Goal: Complete application form: Complete application form

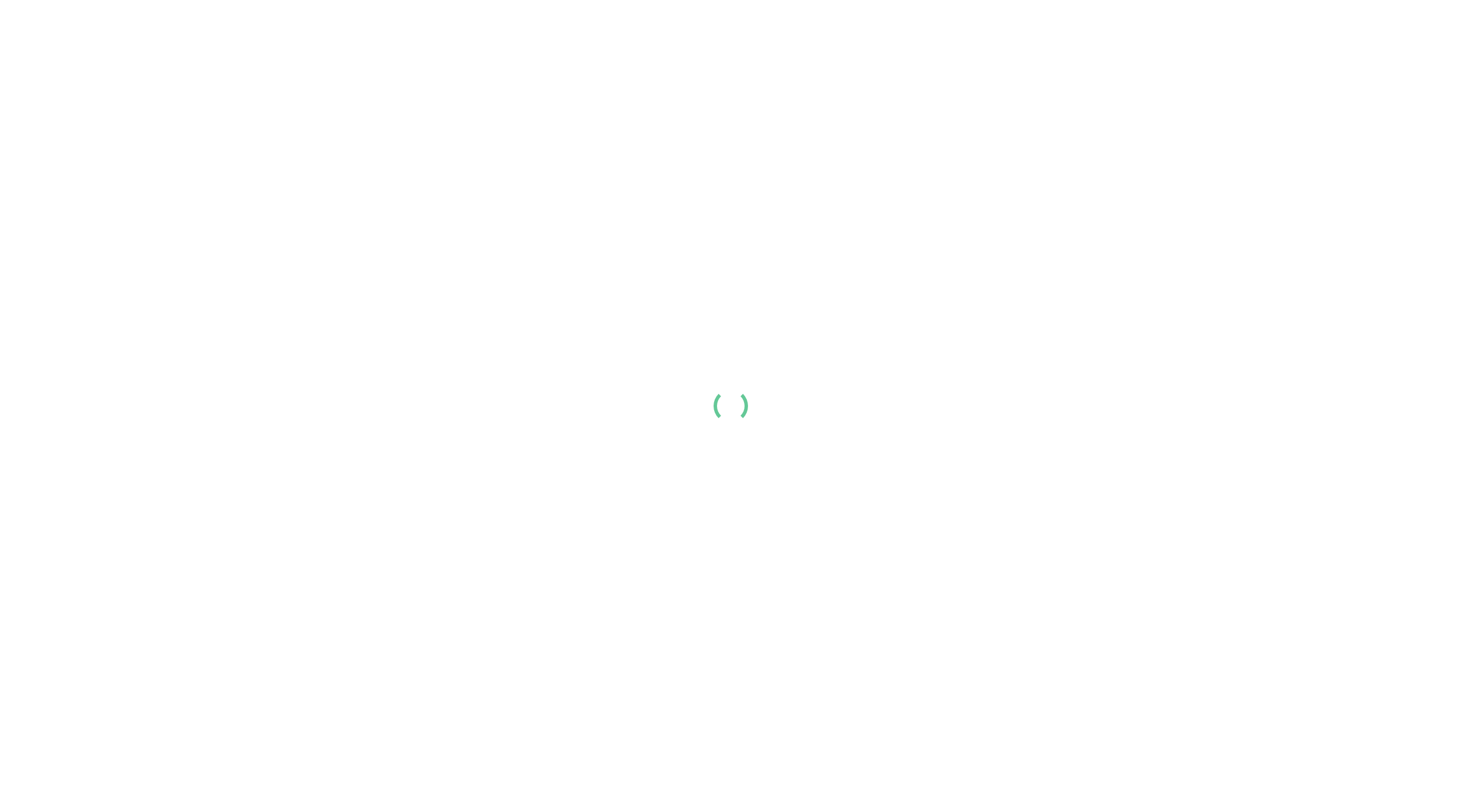
click at [1394, 31] on link "Create my resume" at bounding box center [1388, 19] width 94 height 25
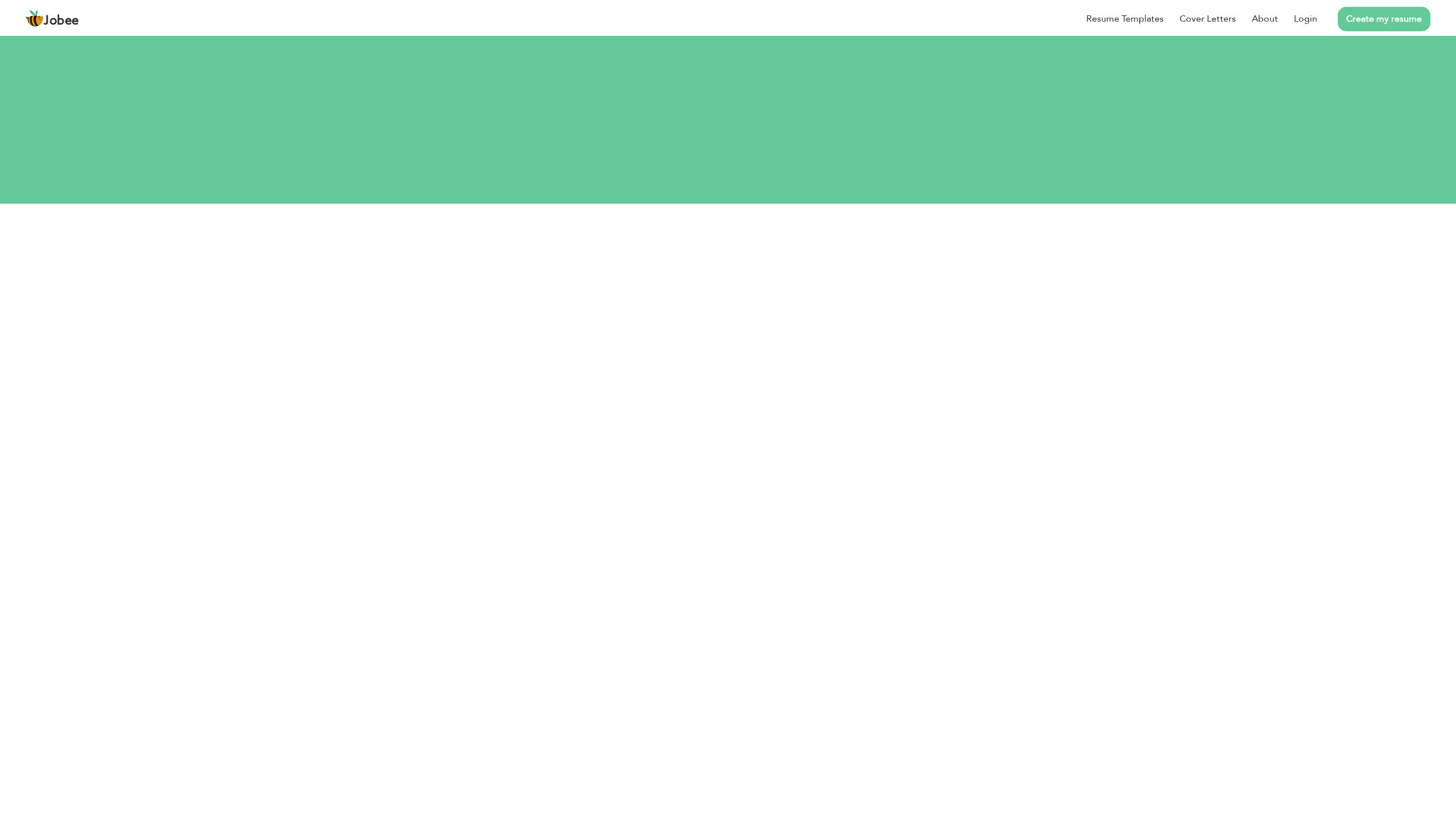
click at [735, 33] on div "Resume Templates Cover Letters About Login Create my resume" at bounding box center [727, 19] width 1405 height 30
click at [718, 33] on div "Resume Templates Cover Letters About Login Create my resume" at bounding box center [727, 19] width 1405 height 30
click at [726, 268] on input "text" at bounding box center [728, 279] width 403 height 23
type input "majidwild@gmail.com"
click at [937, 281] on section "majidwild@gmail.com I agree to the Jobee Terms and Privacy Sign Up Already a me…" at bounding box center [727, 351] width 630 height 213
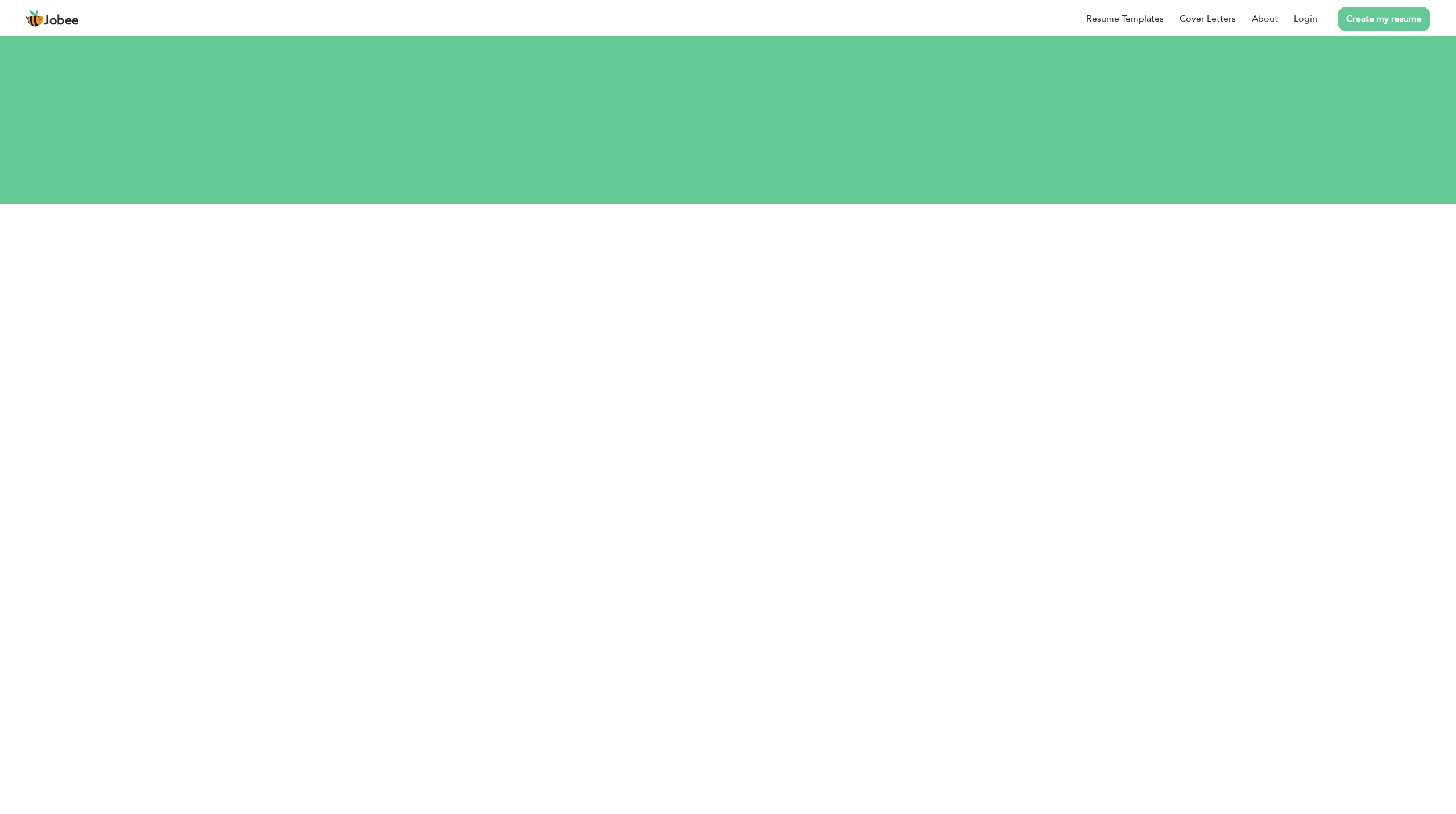
click at [919, 462] on div "Register with Google" at bounding box center [728, 484] width 636 height 43
click at [726, 393] on button "Sign Up" at bounding box center [729, 406] width 67 height 25
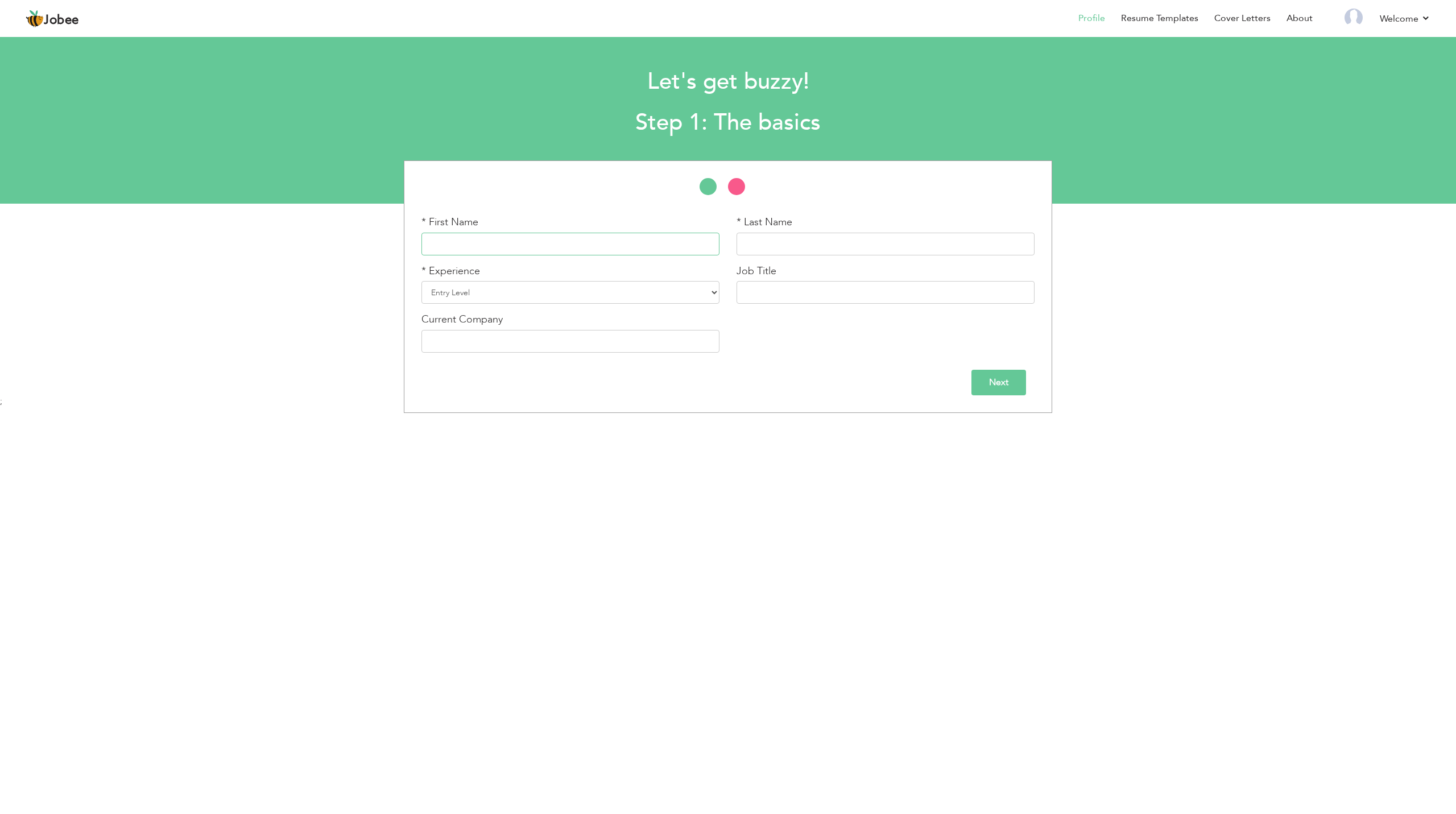
click at [476, 237] on input "text" at bounding box center [571, 243] width 298 height 23
type input "Majid Ali"
type input "Bhatti"
click at [470, 299] on select "Entry Level Less than 1 Year 1 Year 2 Years 3 Years 4 Years 5 Years 6 Years 7 Y…" at bounding box center [571, 292] width 298 height 23
select select "27"
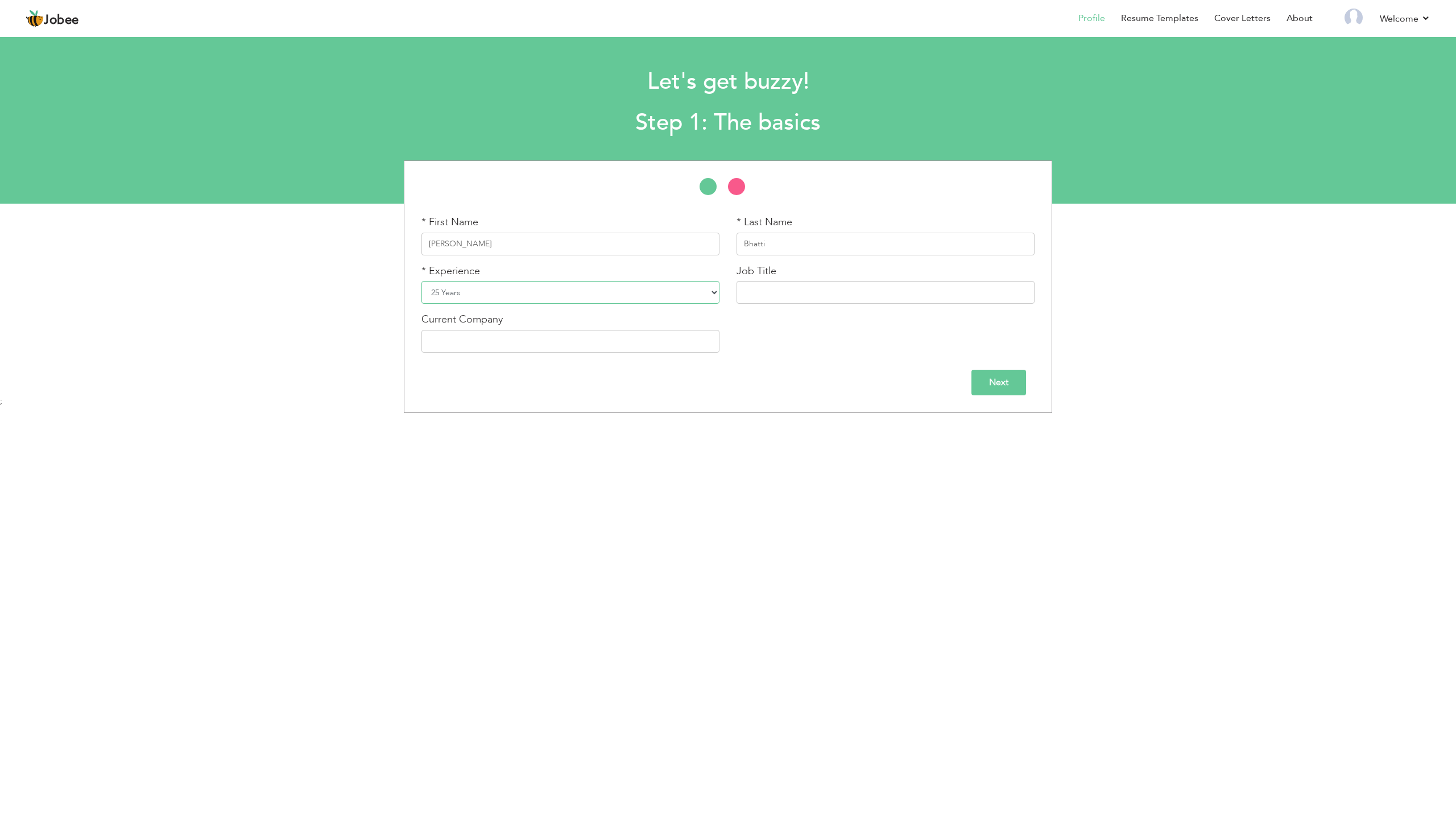
click at [422, 281] on select "Entry Level Less than 1 Year 1 Year 2 Years 3 Years 4 Years 5 Years 6 Years 7 Y…" at bounding box center [571, 292] width 298 height 23
click at [771, 297] on input "text" at bounding box center [886, 292] width 298 height 23
type input "Computer Software & Hardware"
click at [594, 349] on input "text" at bounding box center [571, 341] width 298 height 23
type input "Ahmed Computer"
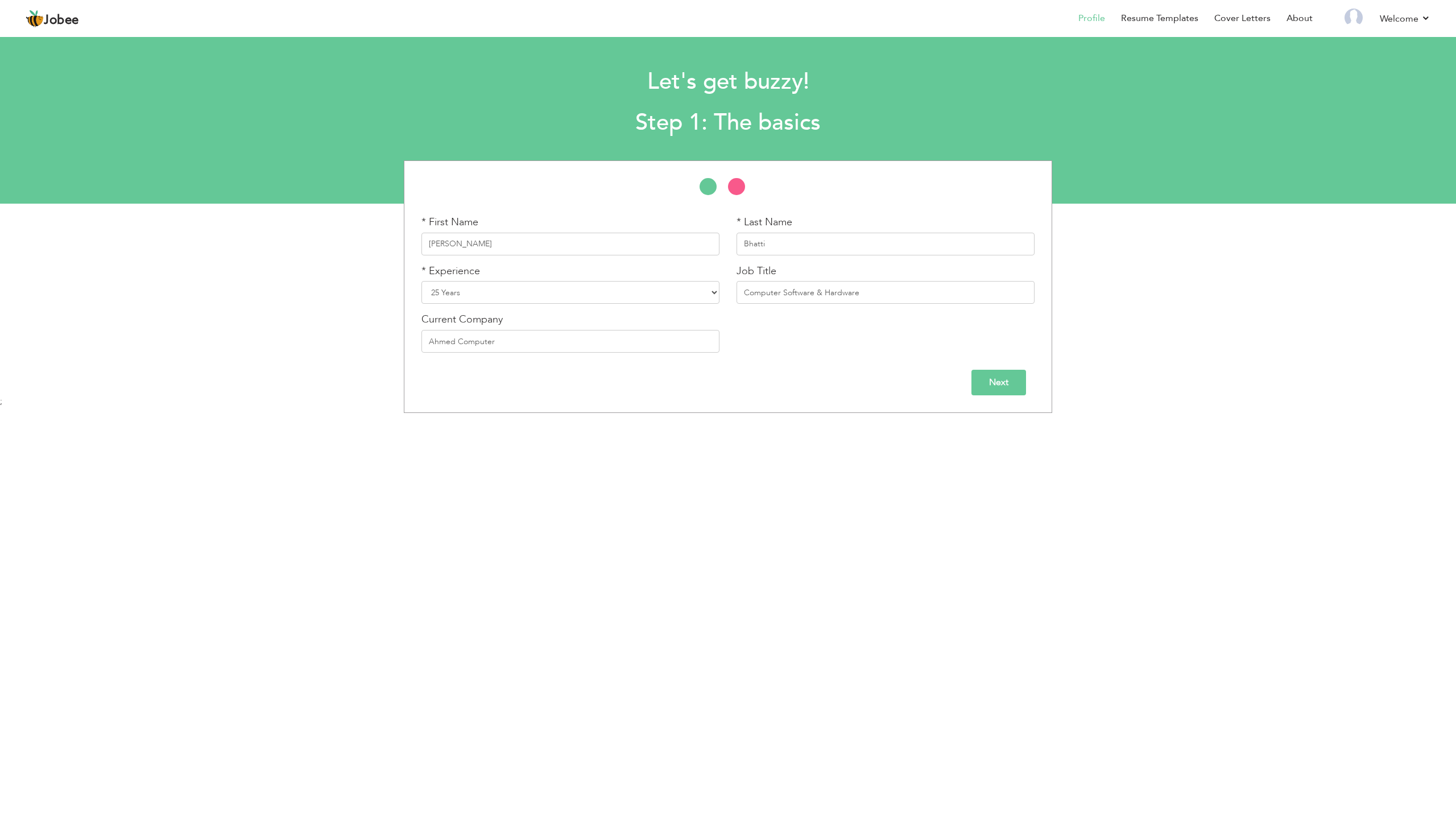
click at [1003, 378] on input "Next" at bounding box center [999, 382] width 55 height 25
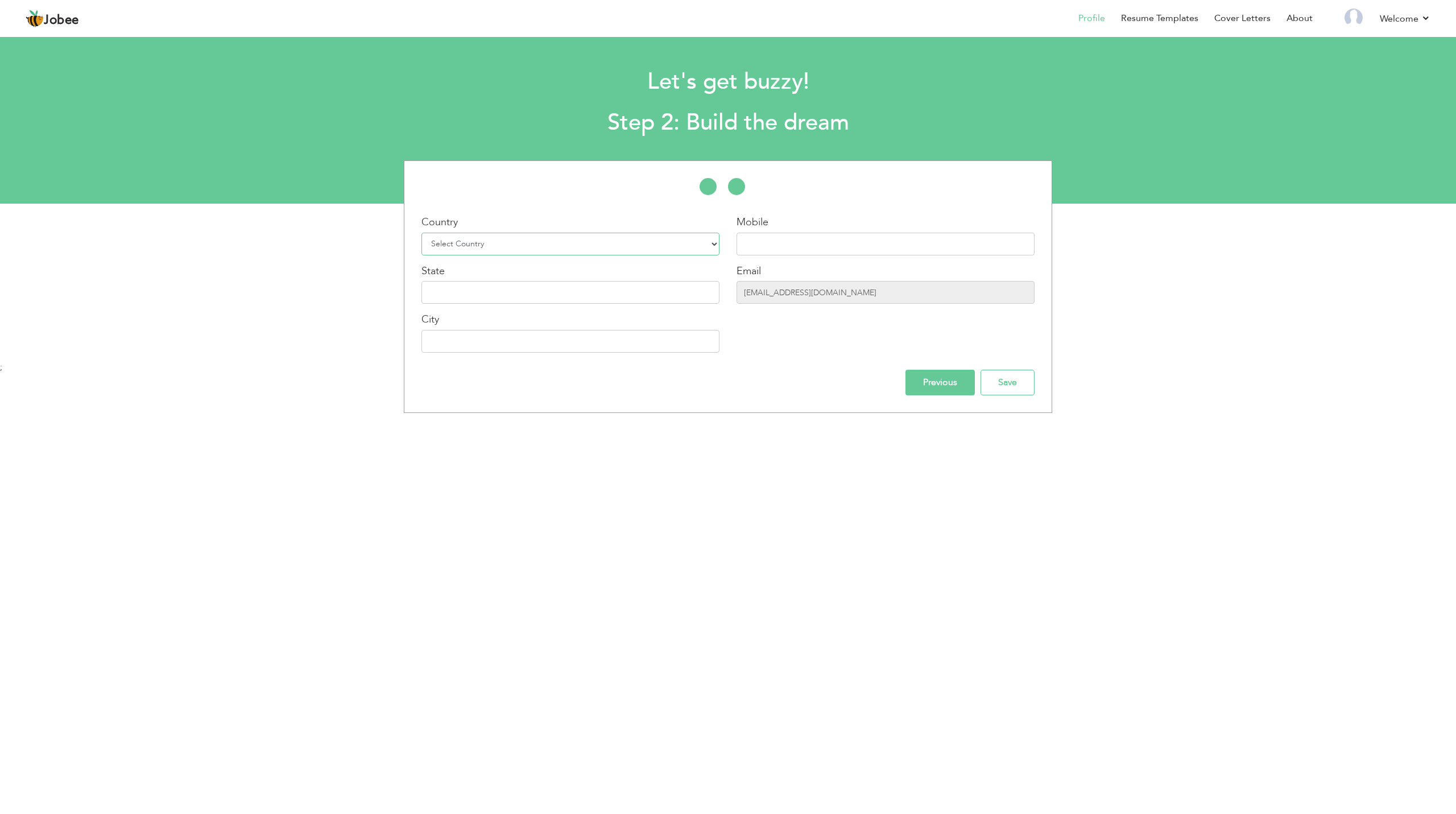
click at [531, 247] on select "Select Country Afghanistan Albania Algeria American Samoa Andorra Angola Anguil…" at bounding box center [571, 243] width 298 height 23
select select "166"
click at [422, 232] on select "Select Country Afghanistan Albania Algeria American Samoa Andorra Angola Anguil…" at bounding box center [571, 243] width 298 height 23
click at [774, 246] on input "text" at bounding box center [886, 243] width 298 height 23
type input "03087409977"
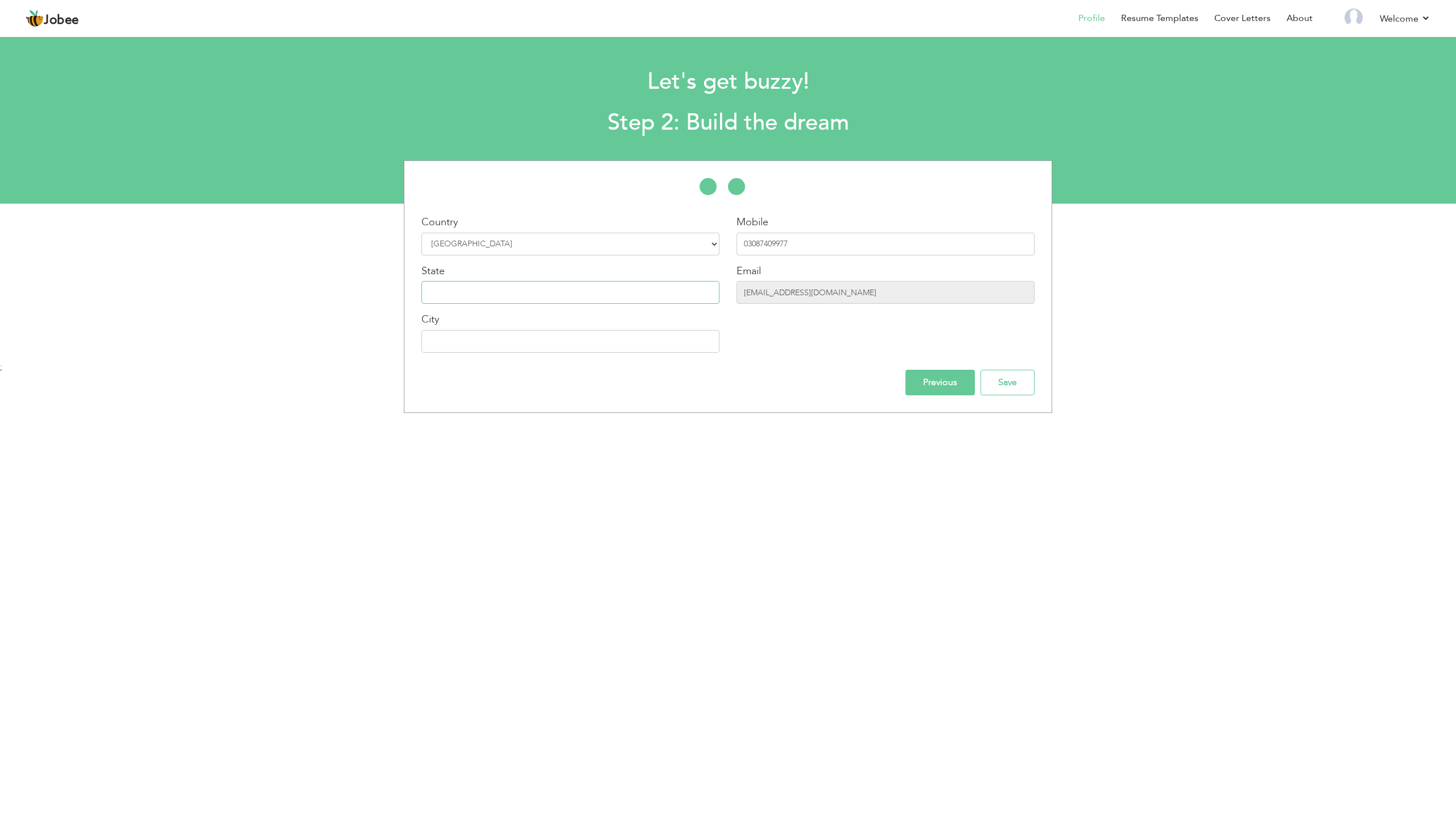
click at [686, 289] on input "text" at bounding box center [571, 292] width 298 height 23
type input "Punjab"
click at [632, 357] on div "Country Select Country Afghanistan Albania Algeria American Samoa Andorra Angol…" at bounding box center [570, 288] width 315 height 146
click at [637, 350] on input "text" at bounding box center [571, 341] width 298 height 23
type input "Dera Ghazi Khan"
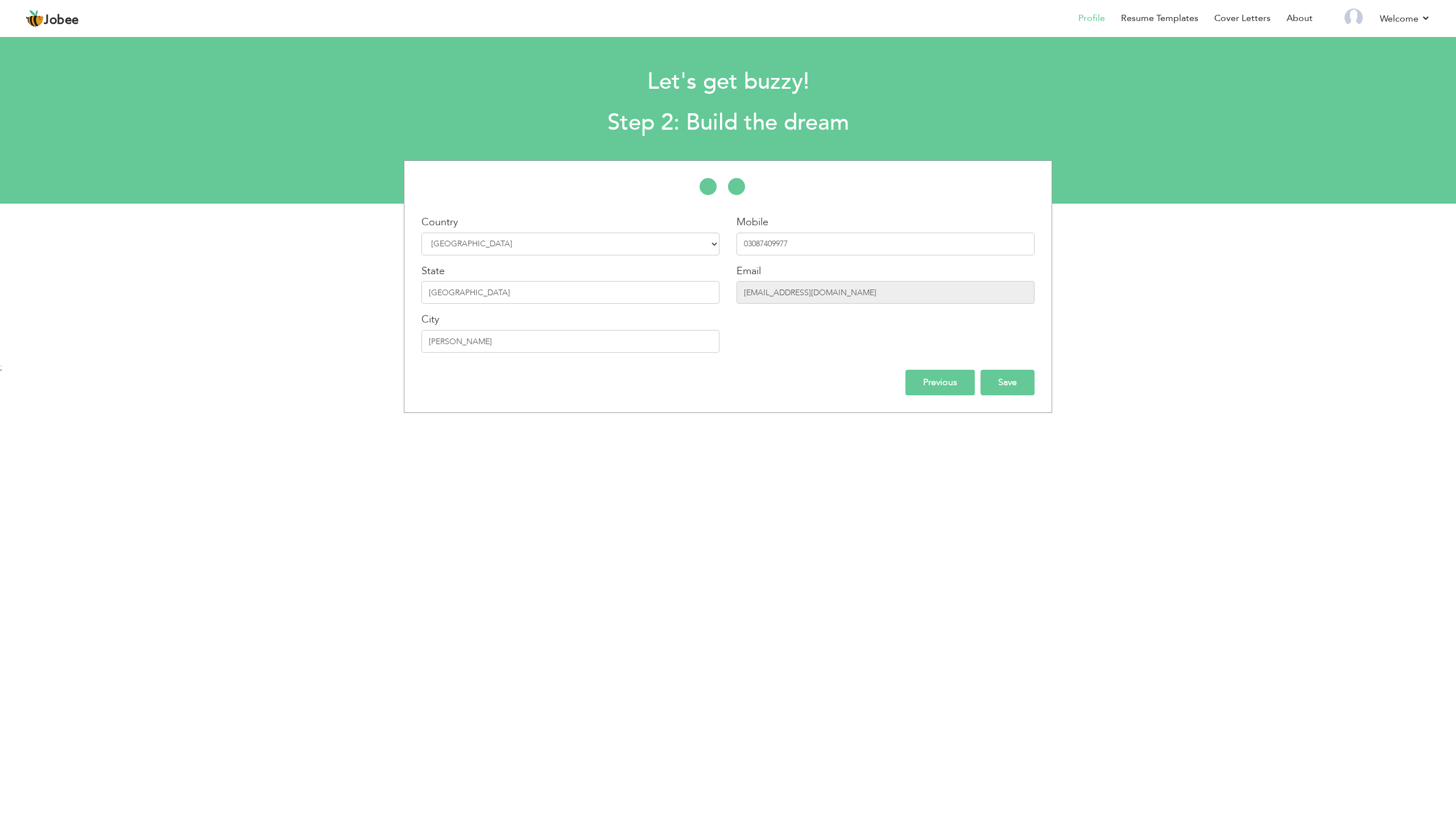
click at [1014, 387] on input "Save" at bounding box center [1007, 382] width 54 height 25
